Goal: Task Accomplishment & Management: Complete application form

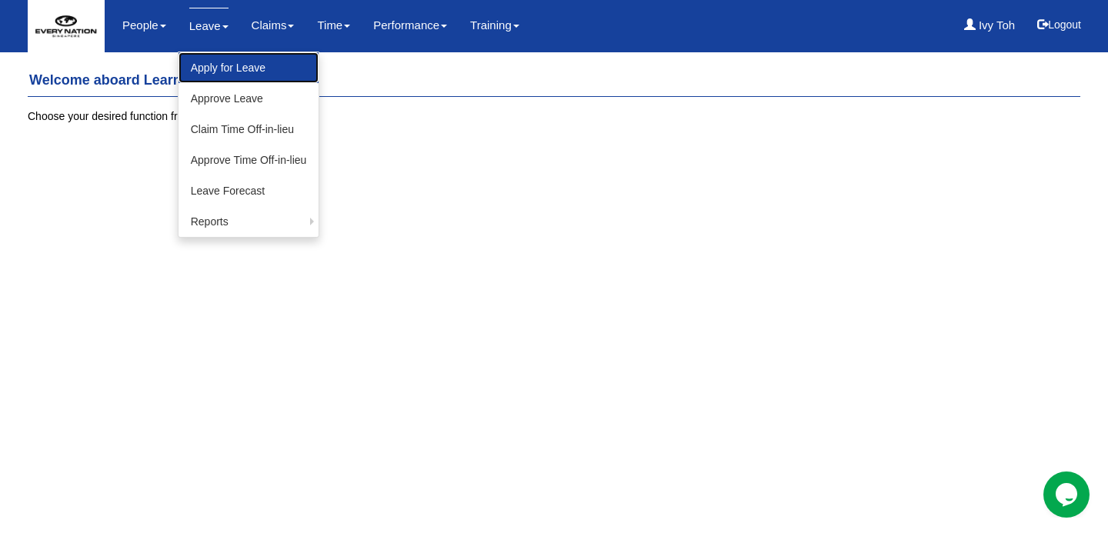
click at [211, 60] on link "Apply for Leave" at bounding box center [249, 67] width 141 height 31
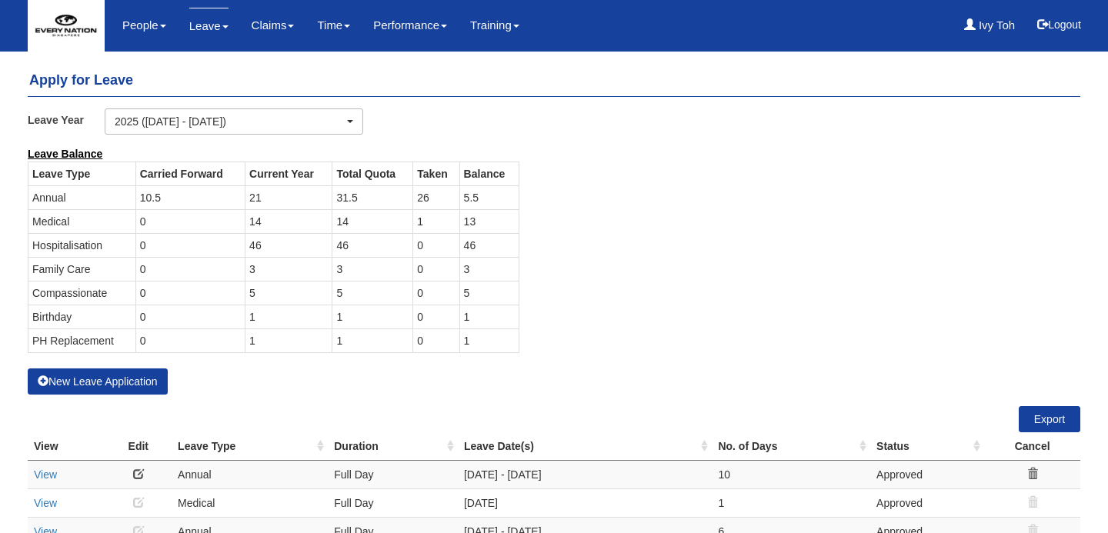
select select "50"
click at [103, 393] on button "New Leave Application" at bounding box center [98, 382] width 140 height 26
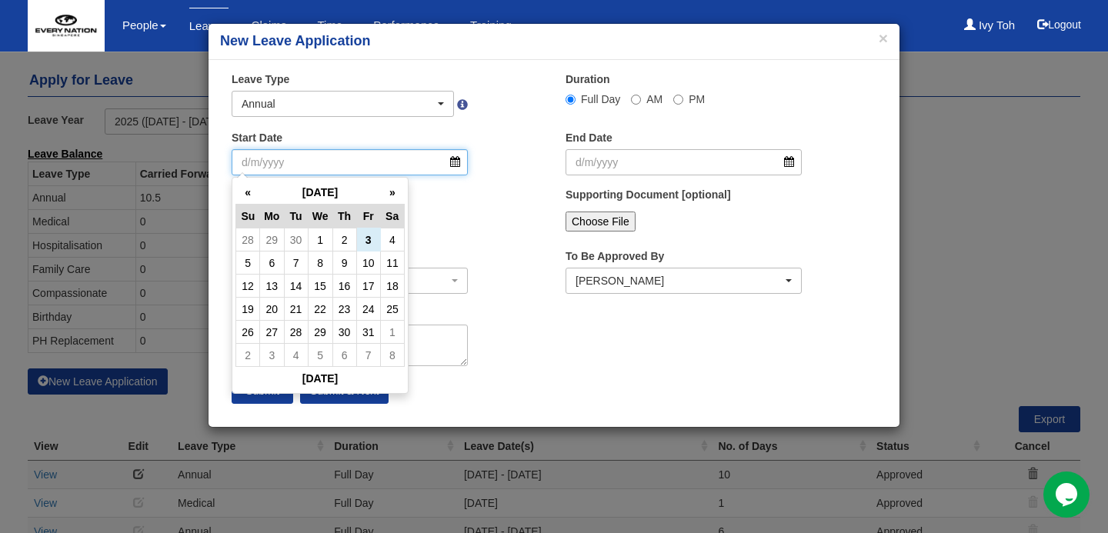
click at [460, 167] on input "Start Date" at bounding box center [350, 162] width 236 height 26
click at [396, 197] on th "»" at bounding box center [392, 193] width 24 height 24
click at [298, 309] on td "18" at bounding box center [296, 309] width 24 height 23
type input "18/11/2025"
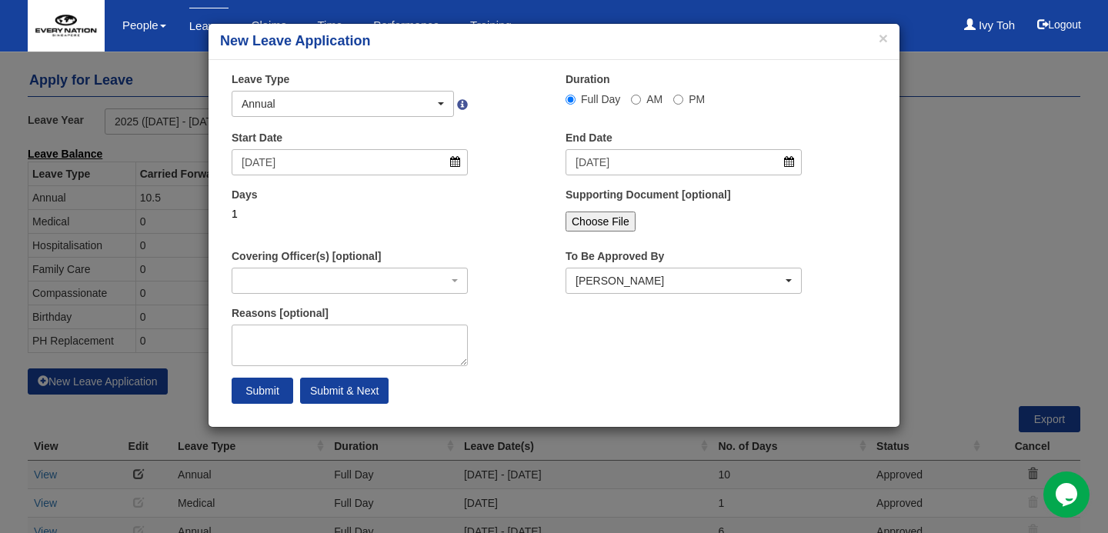
select select
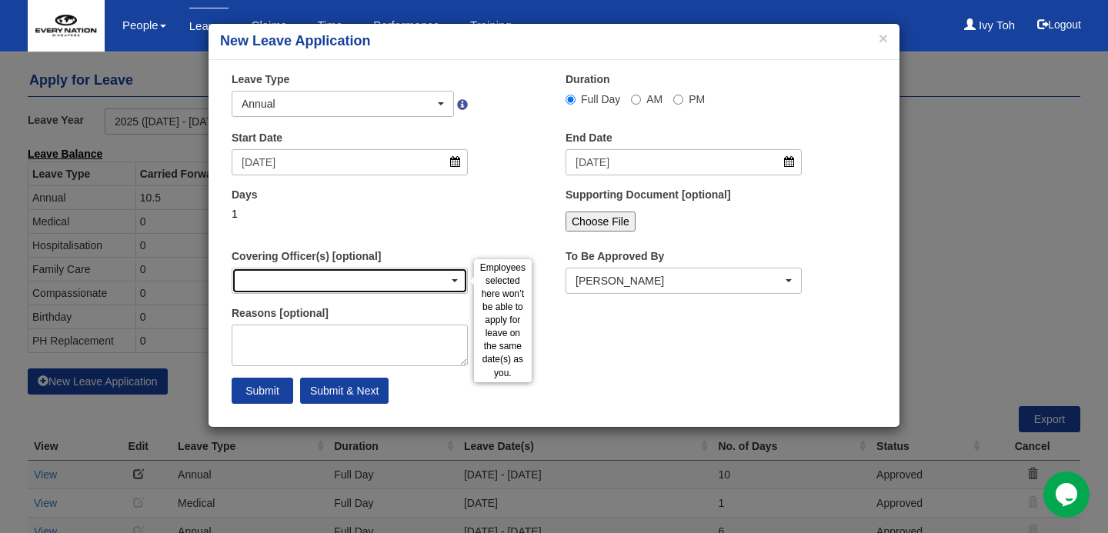
click at [372, 276] on div "button" at bounding box center [349, 281] width 235 height 25
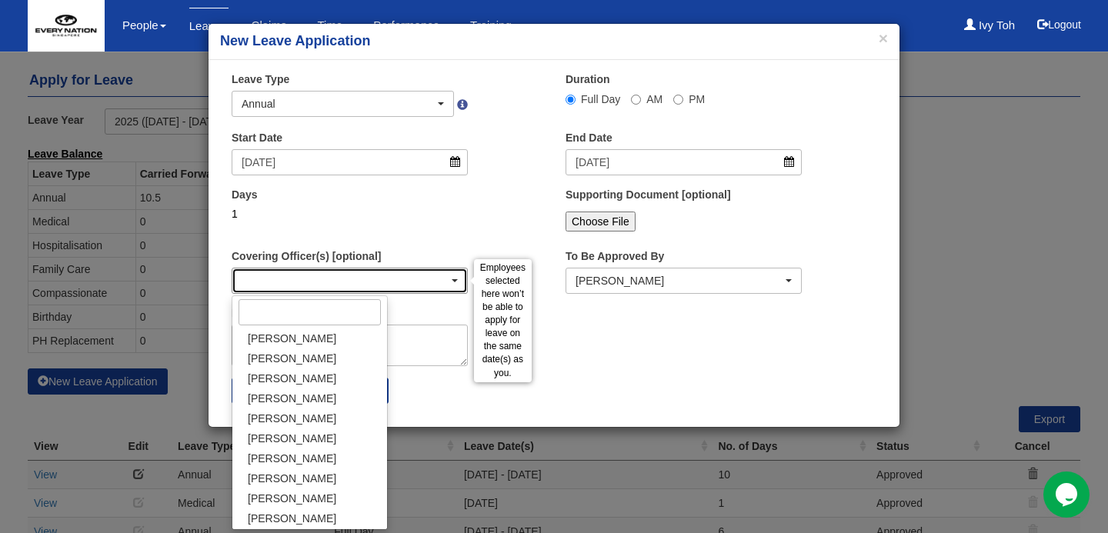
click at [372, 276] on div "button" at bounding box center [349, 281] width 235 height 25
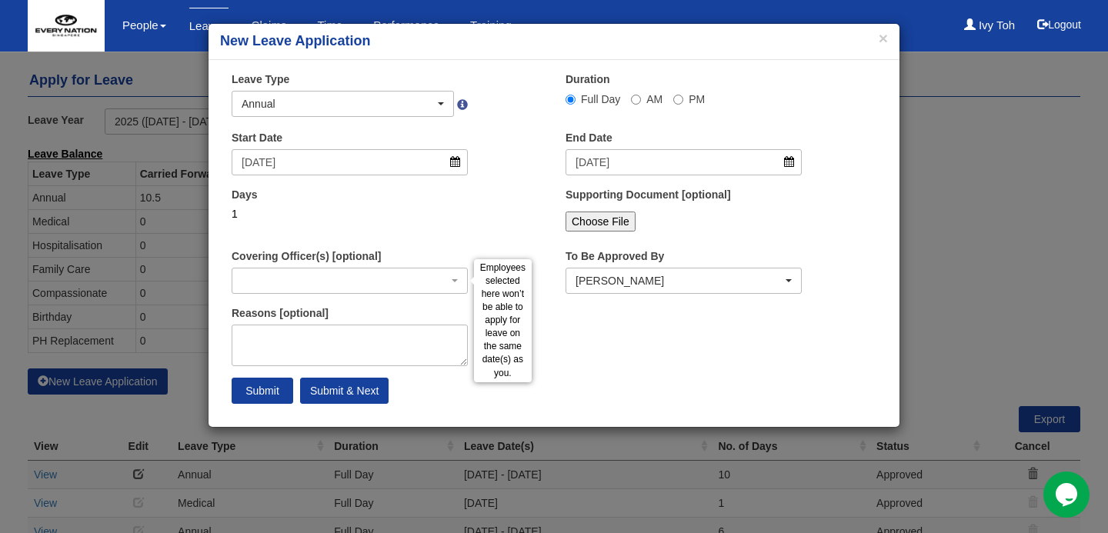
click at [409, 224] on div "Days 1" at bounding box center [349, 209] width 259 height 45
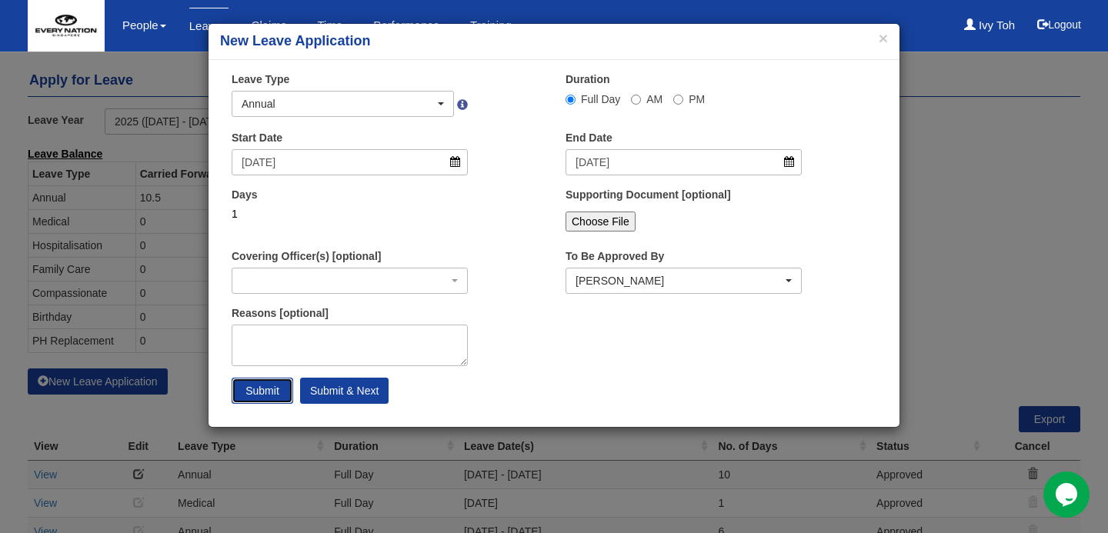
click at [279, 393] on input "Submit" at bounding box center [263, 391] width 62 height 26
select select
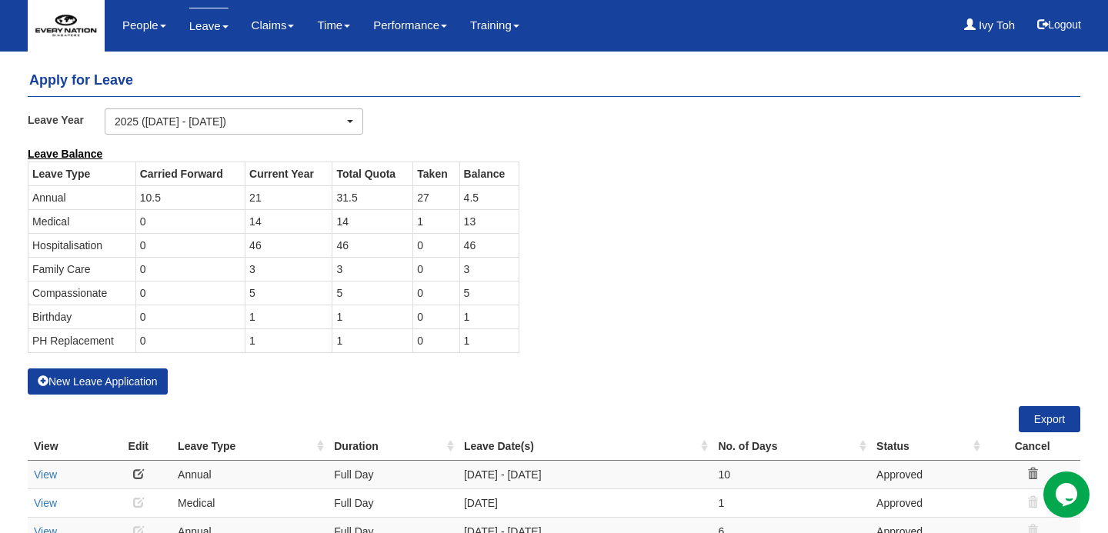
select select "50"
